Goal: Find contact information: Find contact information

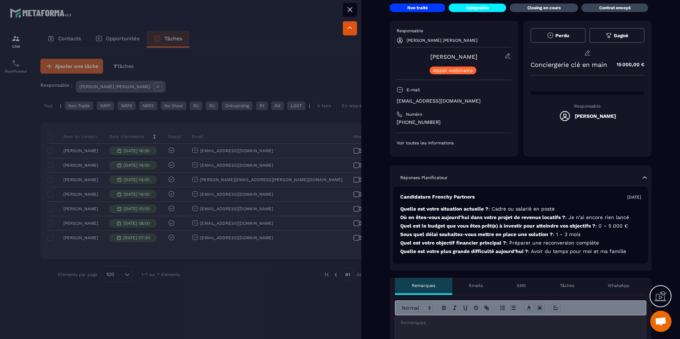
scroll to position [26, 0]
click at [283, 270] on div at bounding box center [340, 169] width 680 height 339
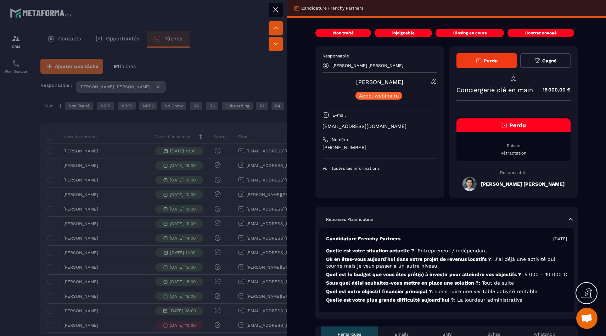
scroll to position [301, 0]
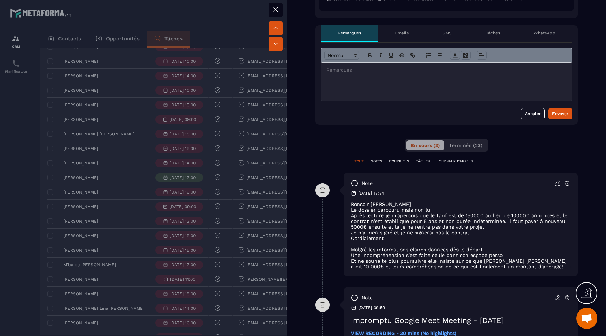
click at [178, 134] on div at bounding box center [303, 168] width 606 height 336
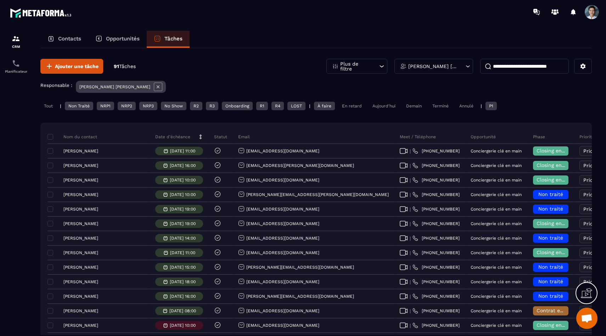
click at [394, 102] on div "Aujourd'hui" at bounding box center [384, 106] width 30 height 9
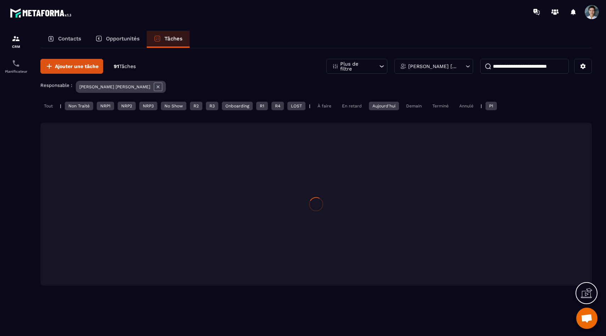
click at [395, 106] on div "Aujourd'hui" at bounding box center [384, 106] width 30 height 9
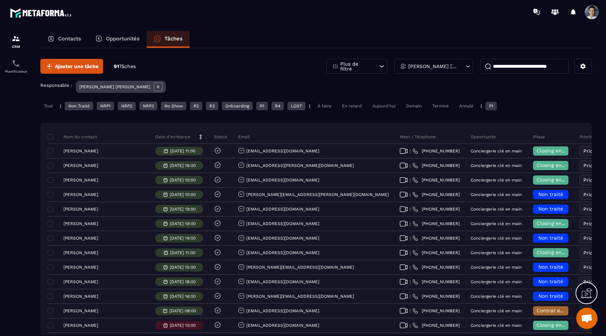
click at [381, 104] on div "Aujourd'hui" at bounding box center [384, 106] width 30 height 9
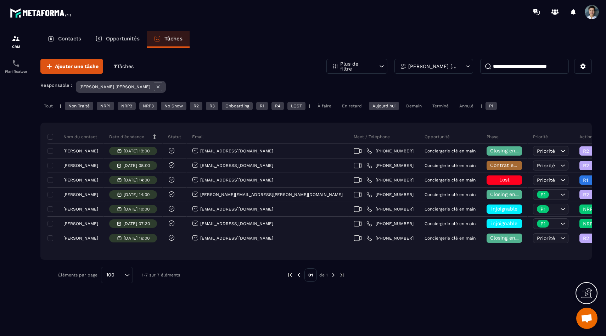
click at [496, 64] on input at bounding box center [524, 66] width 89 height 15
paste input "**********"
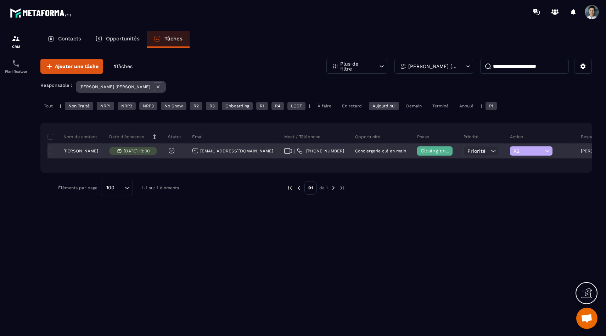
type input "**********"
drag, startPoint x: 324, startPoint y: 156, endPoint x: 287, endPoint y: 151, distance: 37.5
click at [287, 151] on div "| [PHONE_NUMBER]" at bounding box center [314, 151] width 71 height 14
copy p "[PHONE_NUMBER]"
click at [95, 151] on p "[PERSON_NAME]" at bounding box center [80, 150] width 35 height 5
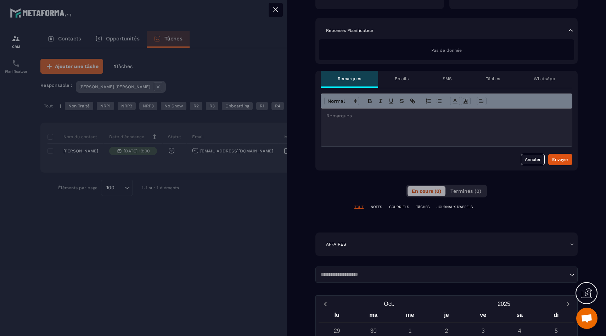
scroll to position [238, 0]
